Goal: Answer question/provide support: Share knowledge or assist other users

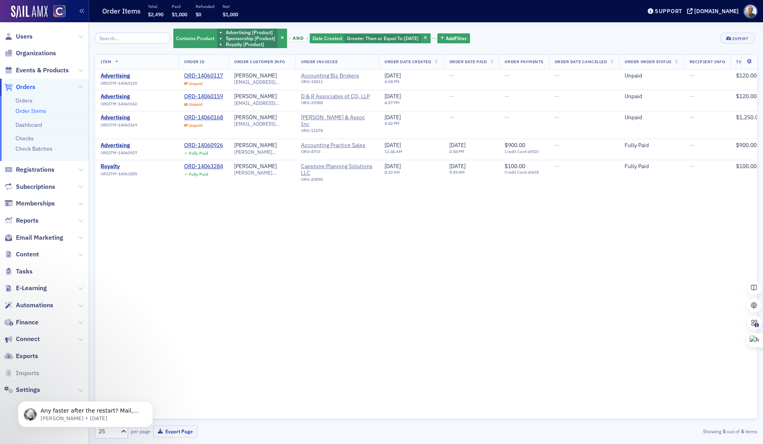
scroll to position [0, 25]
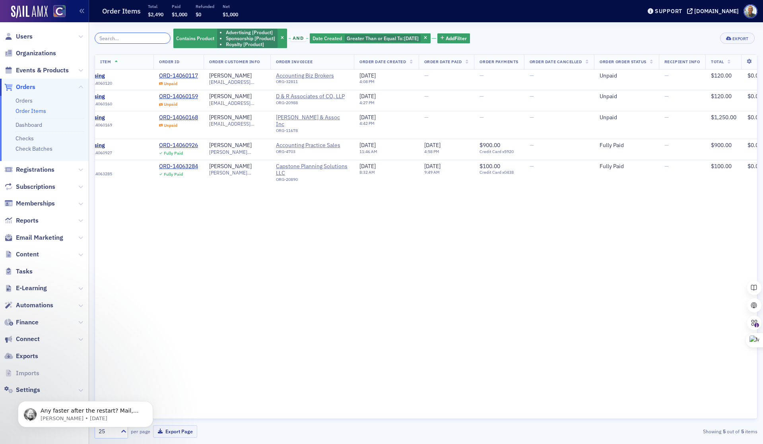
click at [109, 39] on input "search" at bounding box center [133, 38] width 76 height 11
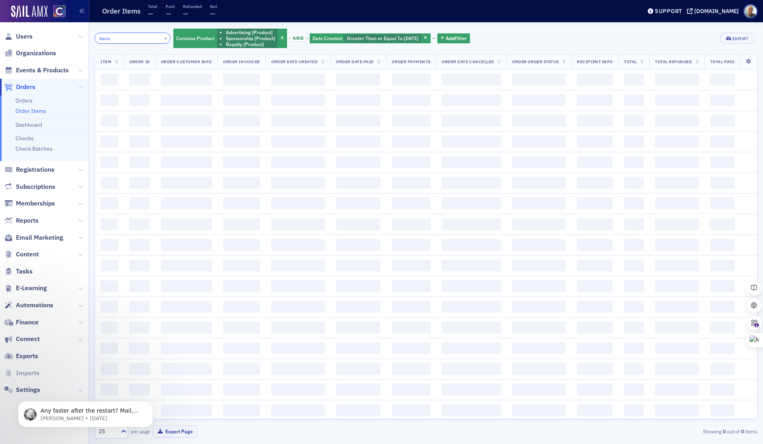
scroll to position [0, 10]
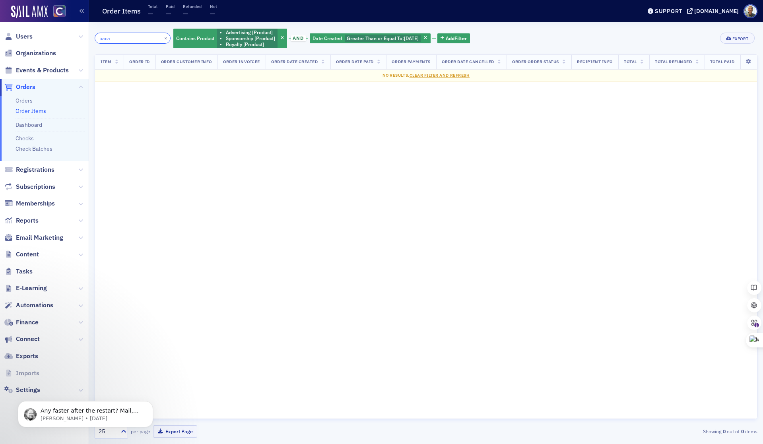
type input "baca"
click at [29, 37] on span "Users" at bounding box center [24, 36] width 17 height 9
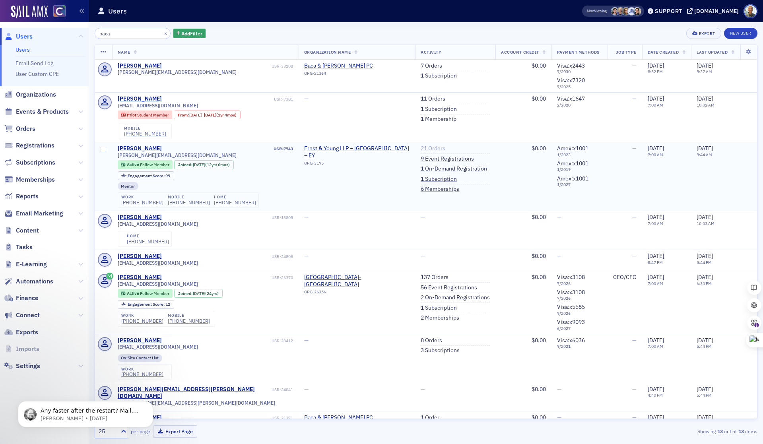
type input "baca"
click at [421, 150] on link "21 Orders" at bounding box center [433, 148] width 25 height 7
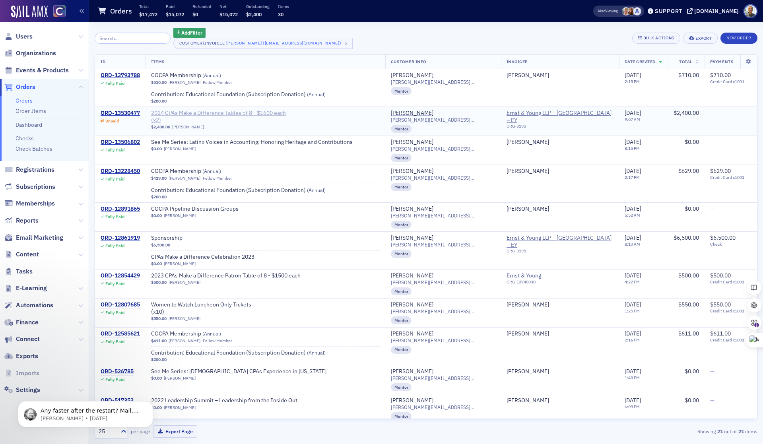
click at [252, 115] on span "2024 CPAs Make a Difference Tables of 8 - $1600 each" at bounding box center [218, 113] width 135 height 7
click at [266, 114] on span "2024 CPAs Make a Difference Tables of 8 - $1600 each" at bounding box center [218, 113] width 135 height 7
click at [133, 114] on div "ORD-13530477" at bounding box center [120, 113] width 39 height 7
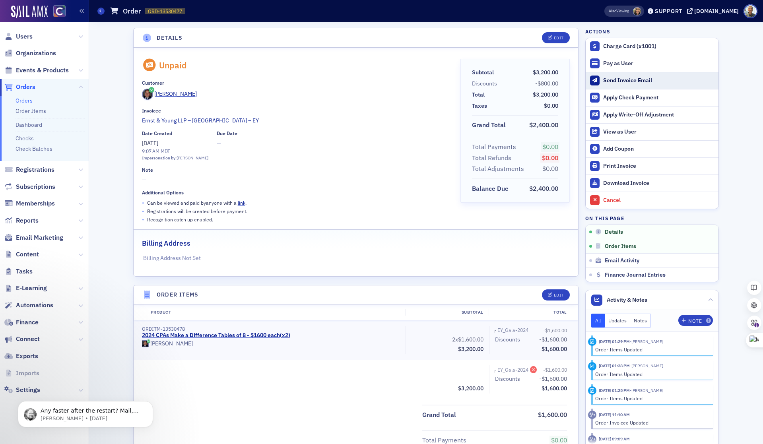
click at [634, 81] on div "Send Invoice Email" at bounding box center [658, 80] width 111 height 7
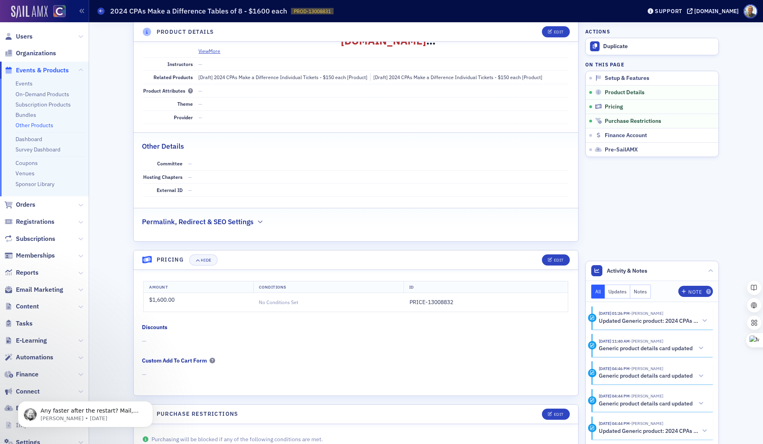
scroll to position [215, 0]
